Goal: Information Seeking & Learning: Find specific fact

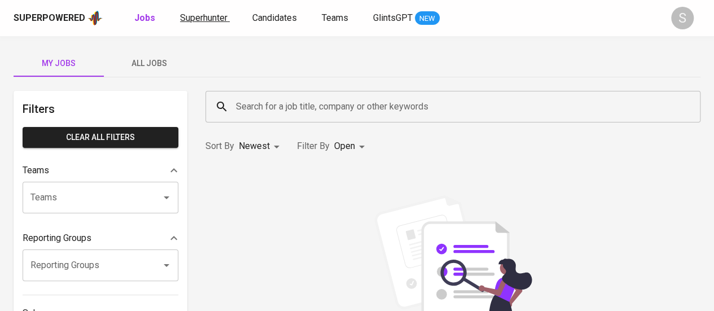
click at [204, 18] on span "Superhunter" at bounding box center [203, 17] width 47 height 11
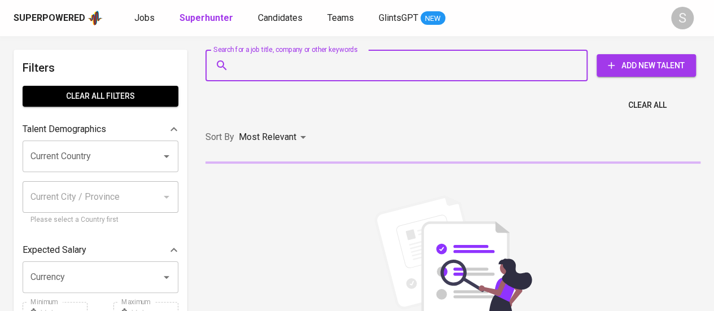
click at [289, 67] on input "Search for a job title, company or other keywords" at bounding box center [399, 65] width 333 height 21
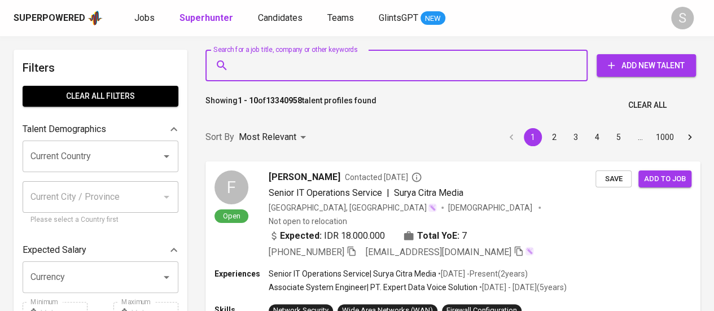
paste input "[EMAIL_ADDRESS][DOMAIN_NAME]"
type input "[EMAIL_ADDRESS][DOMAIN_NAME]"
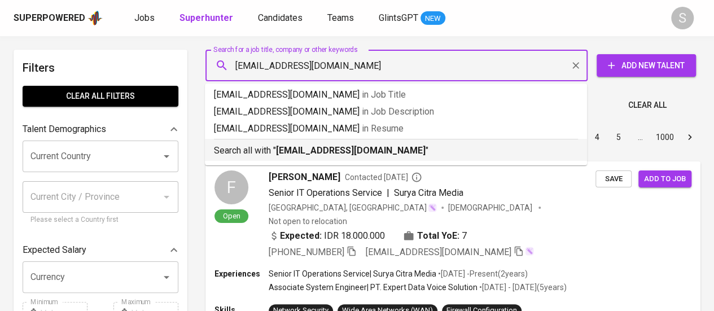
click at [304, 154] on b "[EMAIL_ADDRESS][DOMAIN_NAME]" at bounding box center [351, 150] width 150 height 11
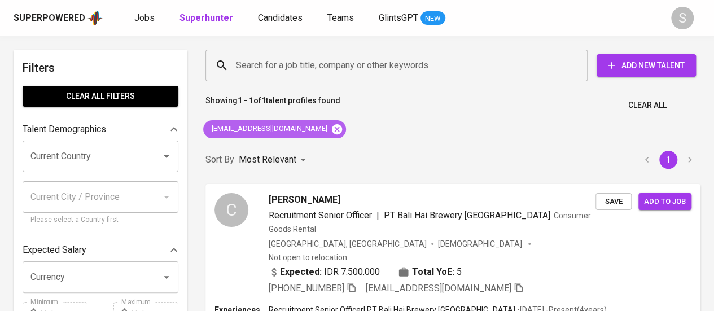
click at [331, 125] on icon at bounding box center [337, 129] width 12 height 12
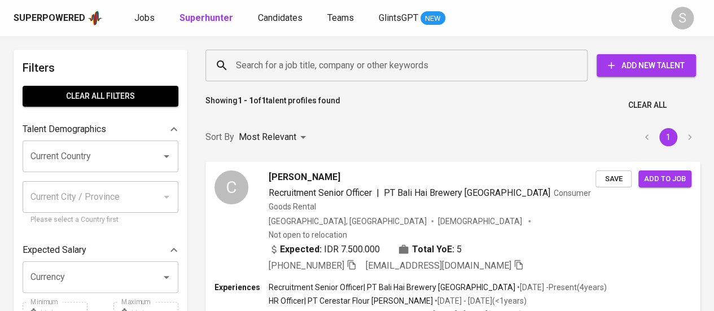
click at [333, 60] on input "Search for a job title, company or other keywords" at bounding box center [399, 65] width 333 height 21
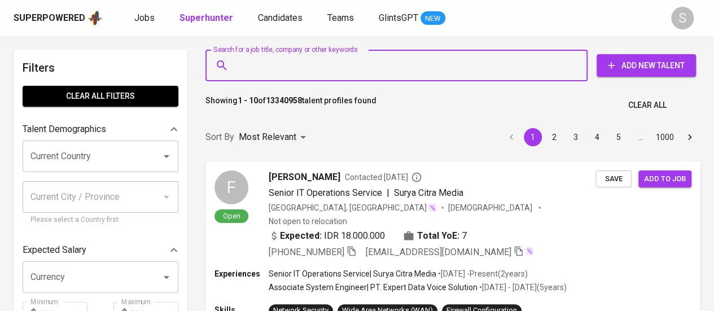
paste input "[EMAIL_ADDRESS][DOMAIN_NAME]"
type input "[EMAIL_ADDRESS][DOMAIN_NAME]"
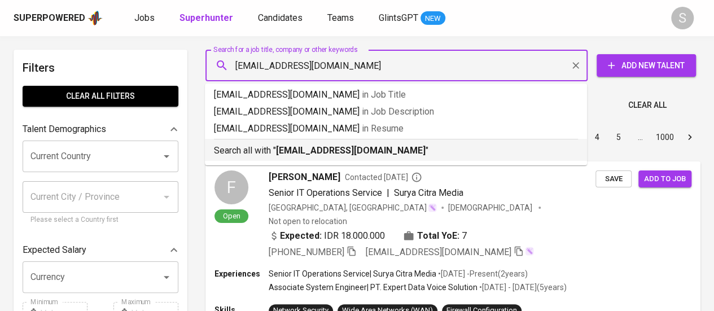
click at [292, 158] on li "Search all with " [EMAIL_ADDRESS][DOMAIN_NAME] "" at bounding box center [396, 150] width 382 height 22
click at [291, 148] on div "Most Relevant" at bounding box center [274, 137] width 71 height 21
